Goal: Go to known website: Go to known website

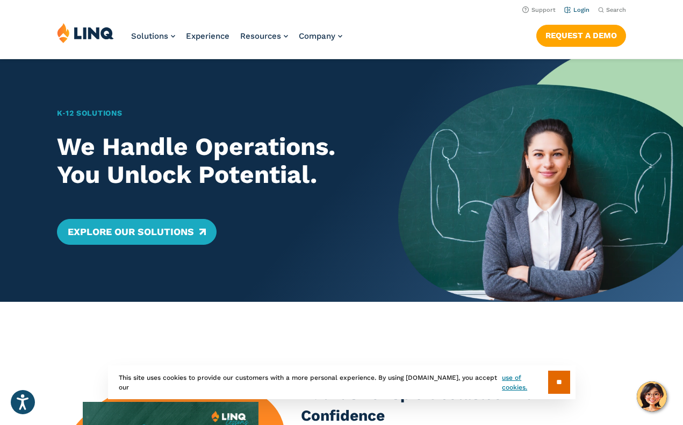
click at [583, 8] on link "Login" at bounding box center [576, 9] width 25 height 7
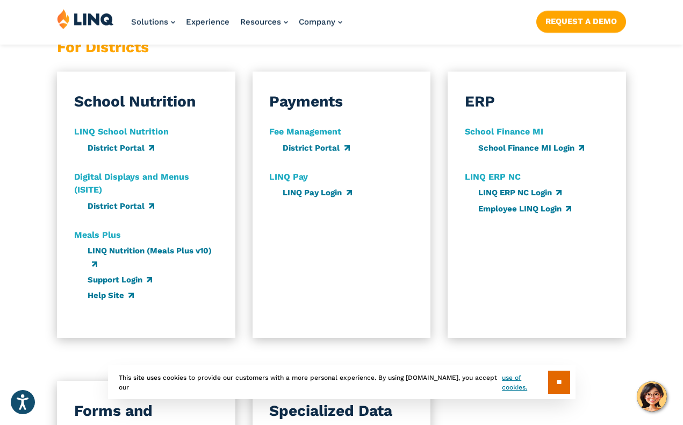
scroll to position [640, 0]
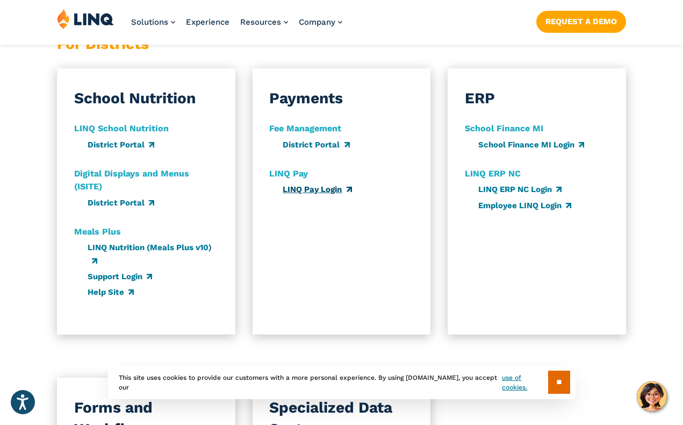
click at [331, 184] on link "LINQ Pay Login" at bounding box center [317, 189] width 69 height 10
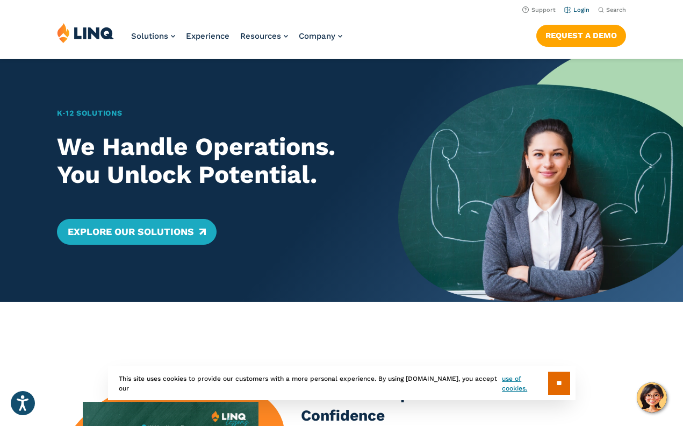
click at [582, 10] on link "Login" at bounding box center [576, 9] width 25 height 7
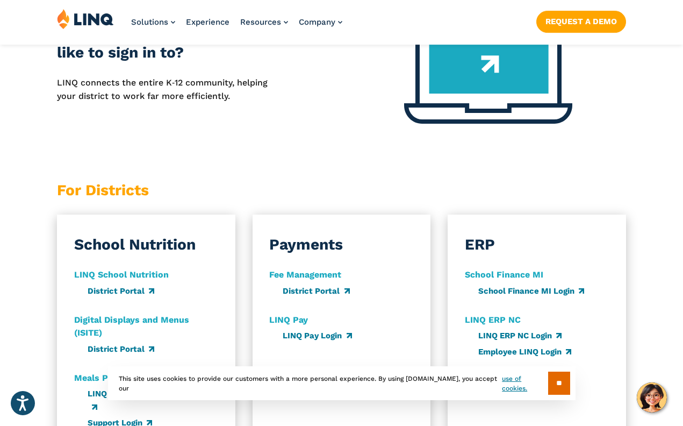
scroll to position [511, 0]
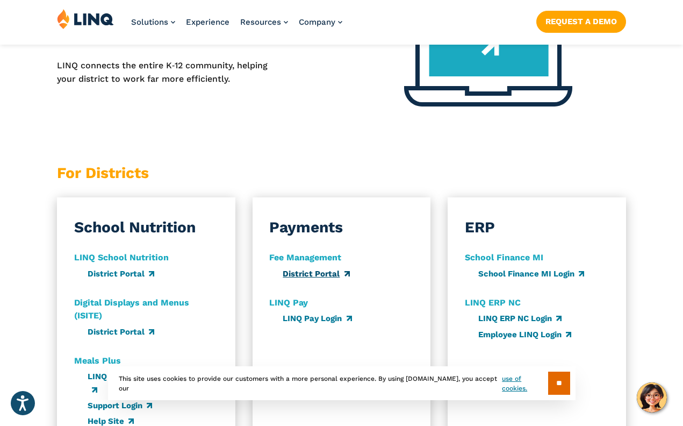
click at [315, 269] on link "District Portal" at bounding box center [316, 274] width 67 height 10
click at [298, 313] on link "LINQ Pay Login" at bounding box center [317, 318] width 69 height 10
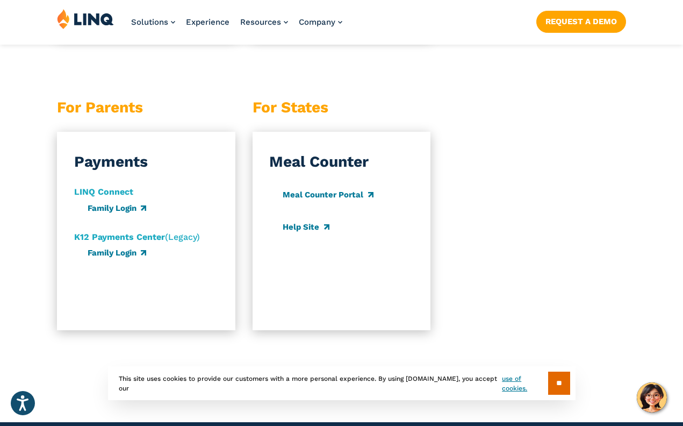
scroll to position [1110, 0]
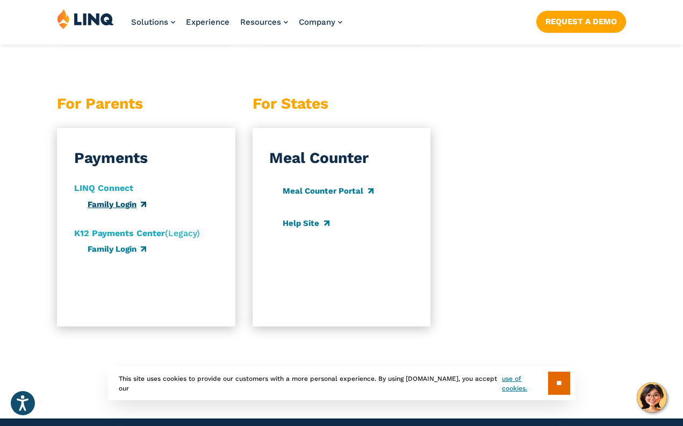
click at [111, 199] on link "Family Login" at bounding box center [117, 204] width 59 height 10
